Goal: Obtain resource: Obtain resource

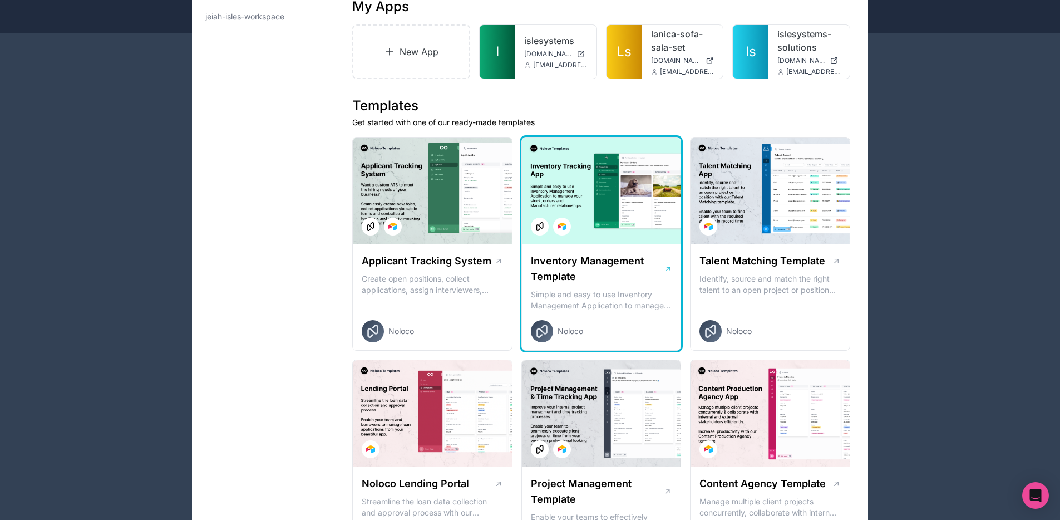
scroll to position [117, 0]
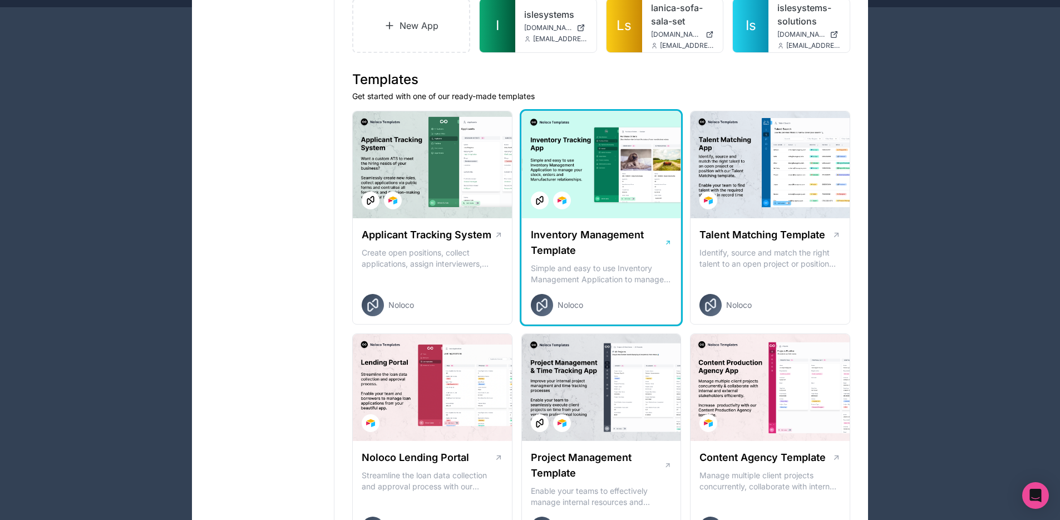
click at [638, 247] on h1 "Inventory Management Template" at bounding box center [598, 242] width 134 height 31
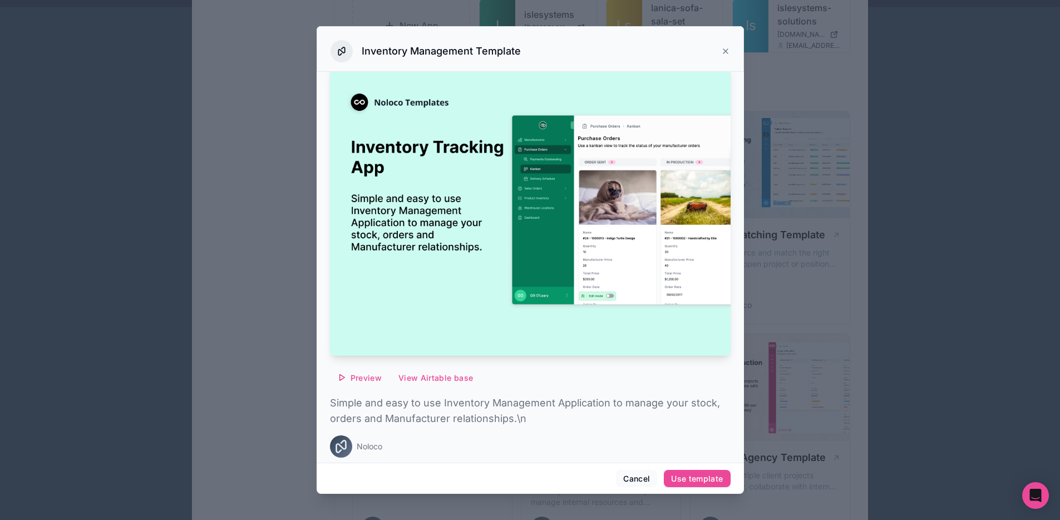
scroll to position [19, 0]
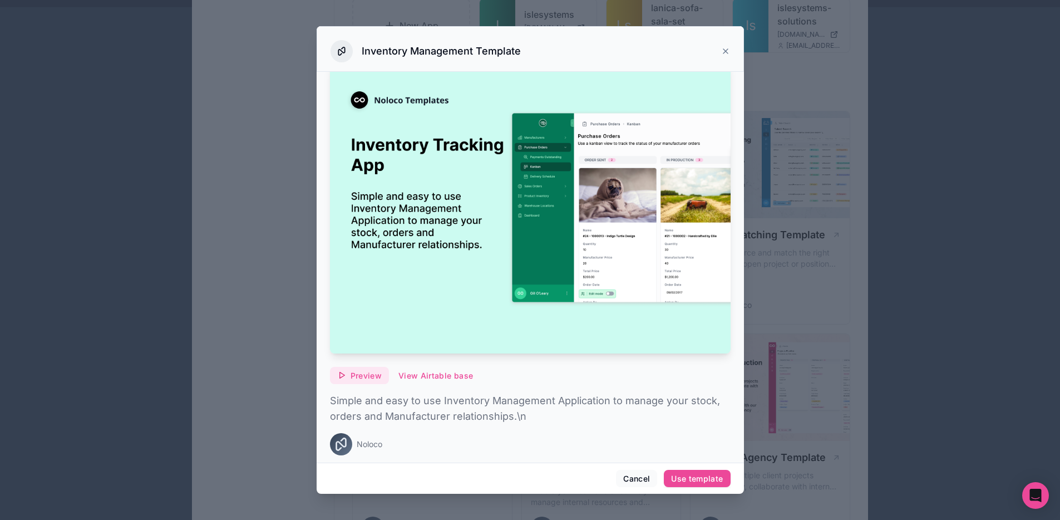
click at [366, 373] on span "Preview" at bounding box center [366, 376] width 31 height 10
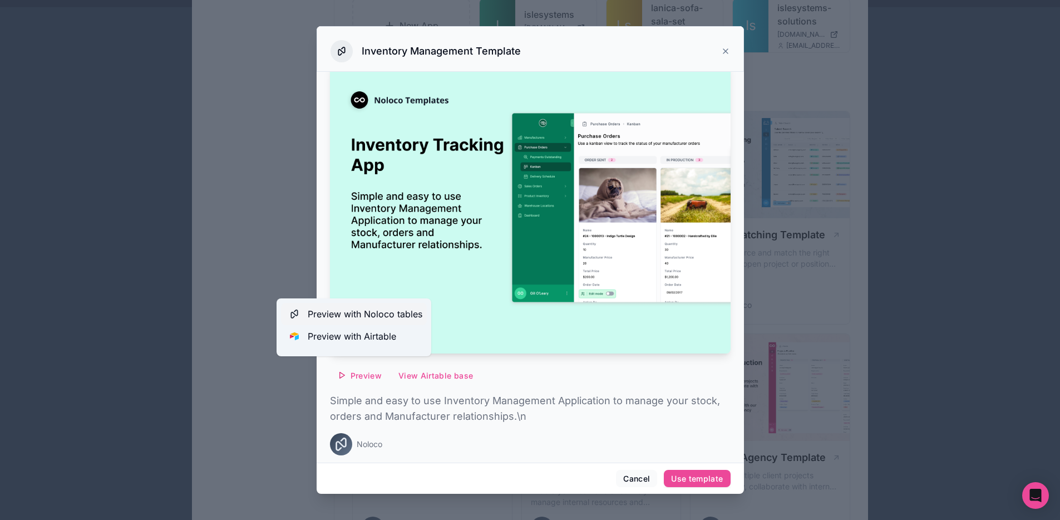
click at [361, 316] on span "Preview with Noloco tables" at bounding box center [365, 313] width 115 height 13
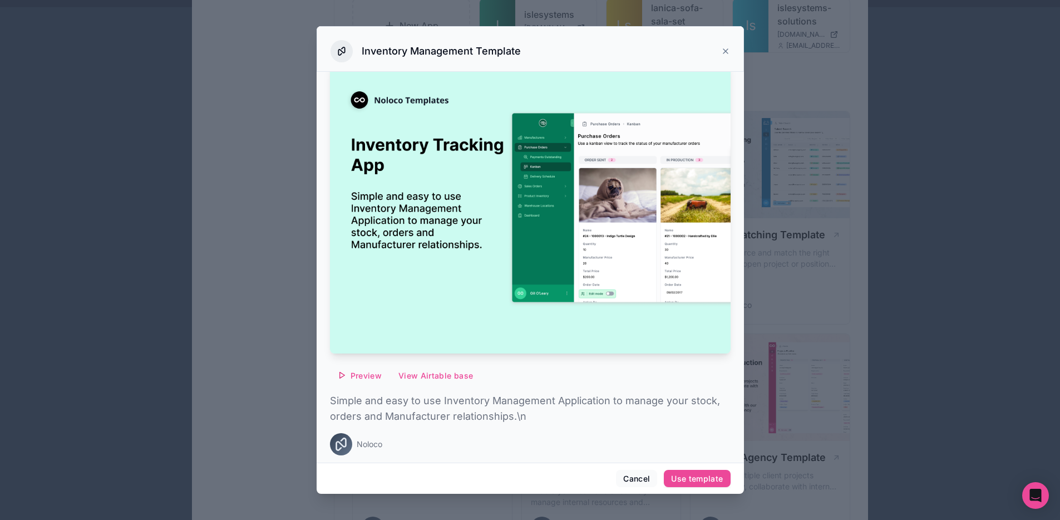
click at [728, 47] on icon at bounding box center [725, 51] width 9 height 9
